Goal: Task Accomplishment & Management: Complete application form

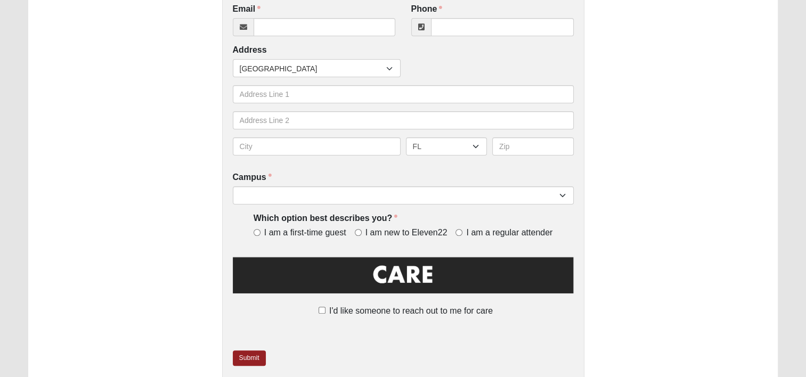
scroll to position [344, 0]
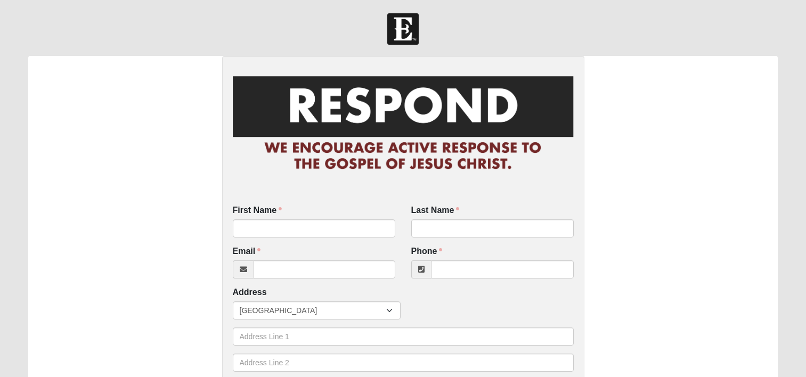
scroll to position [287, 0]
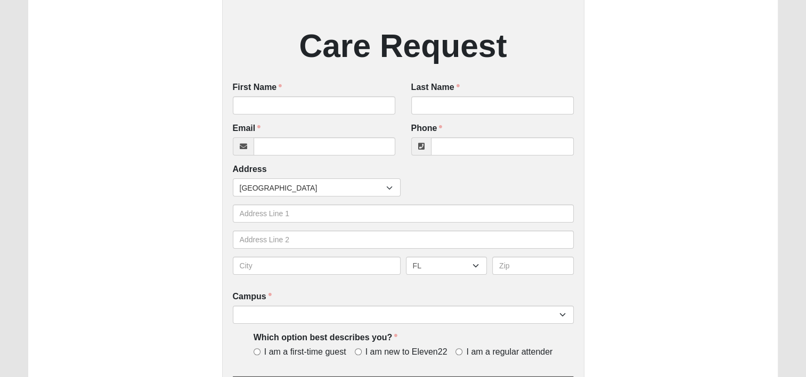
scroll to position [178, 0]
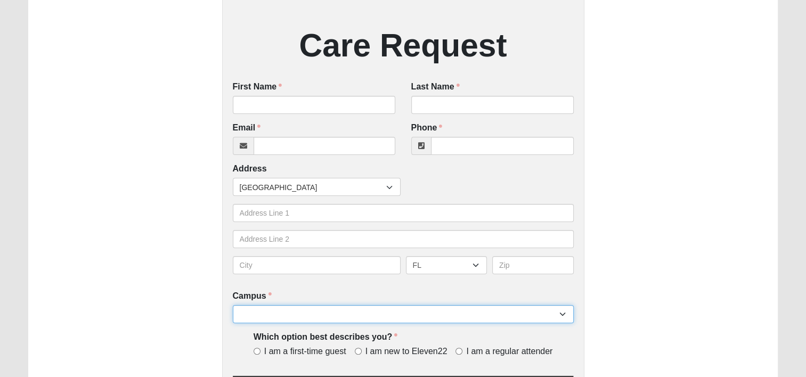
click at [320, 314] on select "Arlington Baymeadows College Park Orlando (Coming Soon) Eleven22 Online Fleming…" at bounding box center [403, 314] width 341 height 18
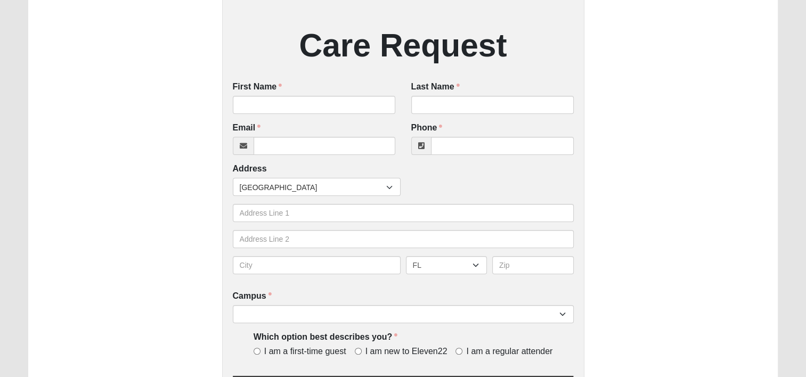
click at [162, 284] on div "Care Request First Name First Name is required. Last Name Last Name is required…" at bounding box center [402, 215] width 749 height 677
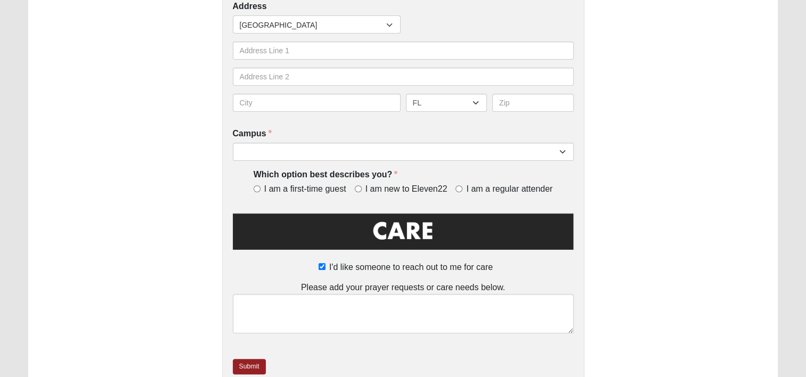
scroll to position [341, 0]
click at [323, 270] on input "I'd like someone to reach out to me for care" at bounding box center [322, 266] width 7 height 7
checkbox input "false"
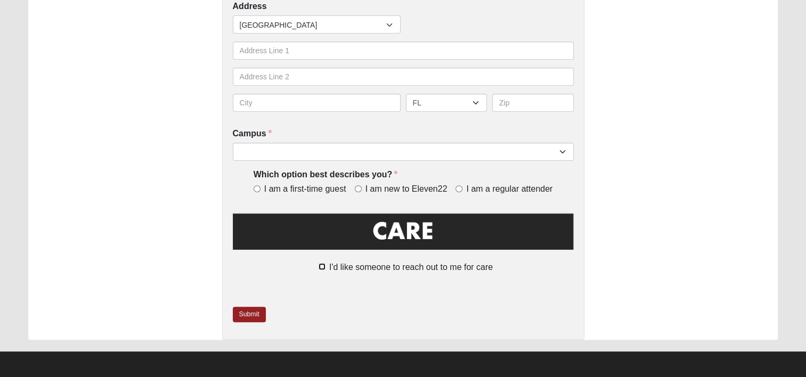
click at [322, 268] on input "I'd like someone to reach out to me for care" at bounding box center [322, 266] width 7 height 7
checkbox input "true"
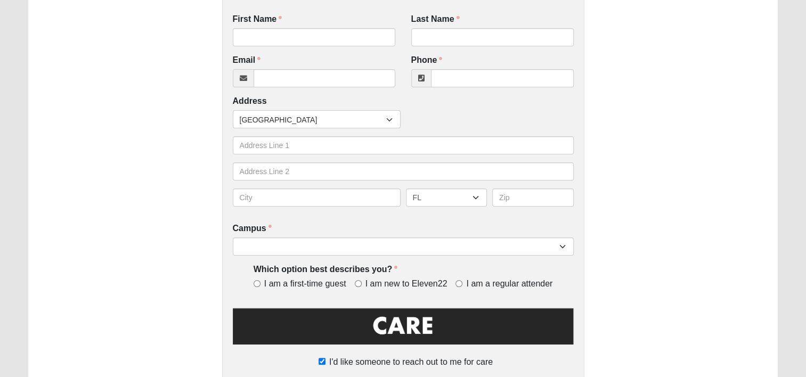
scroll to position [245, 0]
